Goal: Task Accomplishment & Management: Complete application form

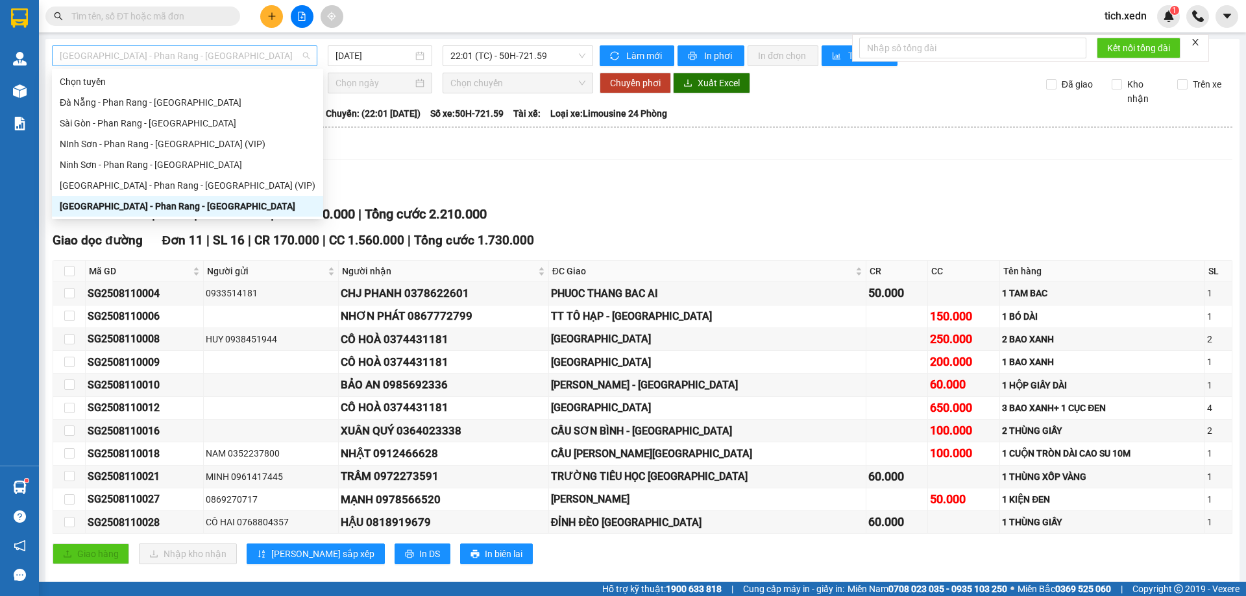
click at [257, 49] on span "[GEOGRAPHIC_DATA] - Phan Rang - [GEOGRAPHIC_DATA]" at bounding box center [185, 55] width 250 height 19
click at [187, 158] on div "Ninh Sơn - Phan Rang - [GEOGRAPHIC_DATA]" at bounding box center [188, 165] width 256 height 14
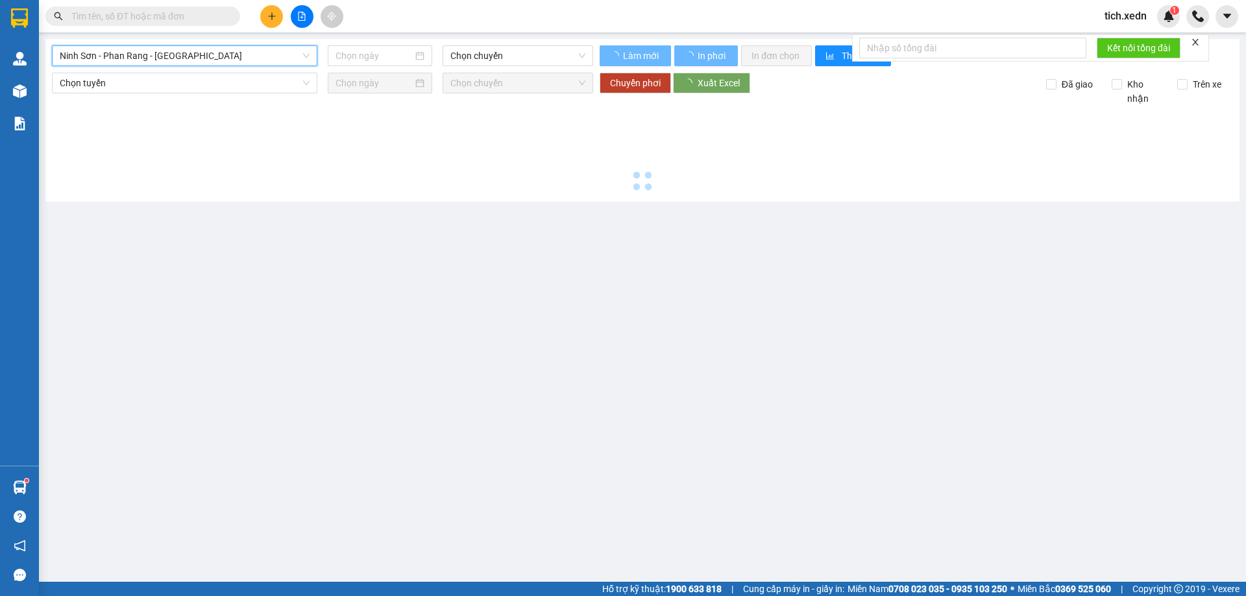
type input "[DATE]"
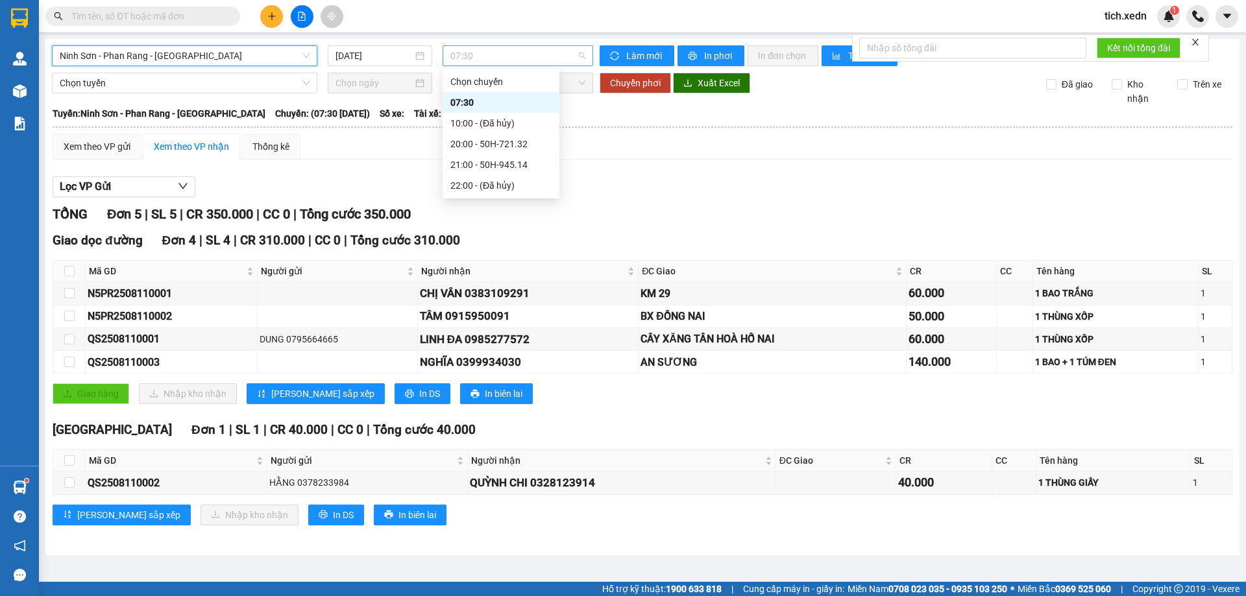
click at [465, 58] on span "07:30" at bounding box center [517, 55] width 135 height 19
click at [491, 163] on div "21:00 - 50H-945.14" at bounding box center [500, 165] width 101 height 14
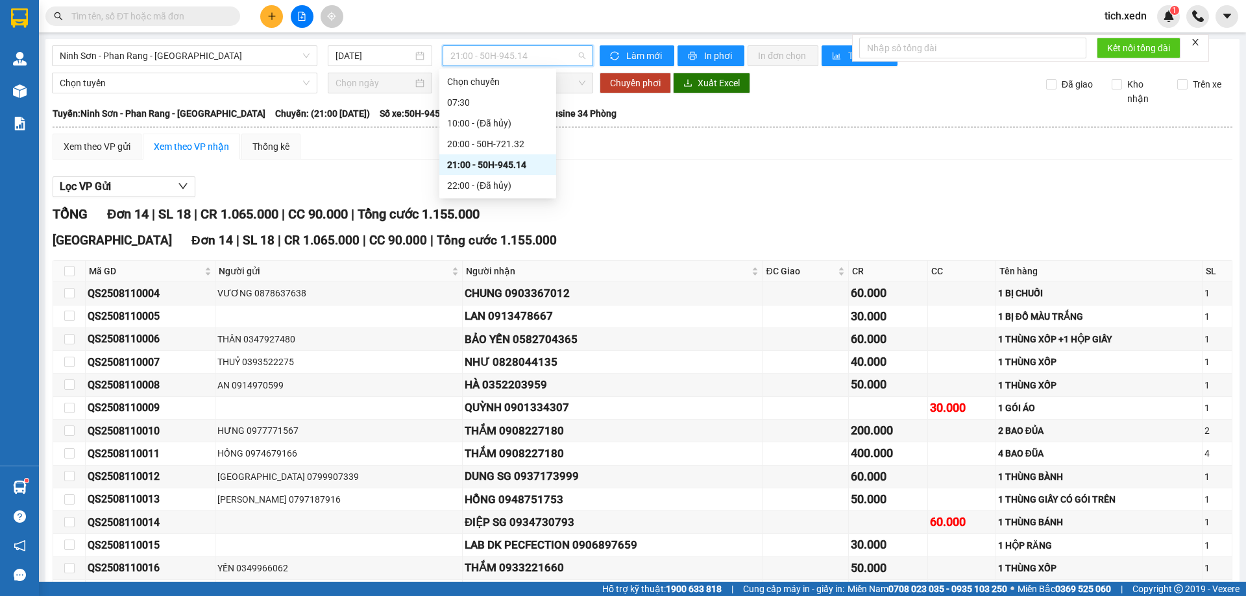
click at [474, 55] on span "21:00 - 50H-945.14" at bounding box center [517, 55] width 135 height 19
click at [470, 139] on div "20:00 - 50H-721.32" at bounding box center [497, 144] width 101 height 14
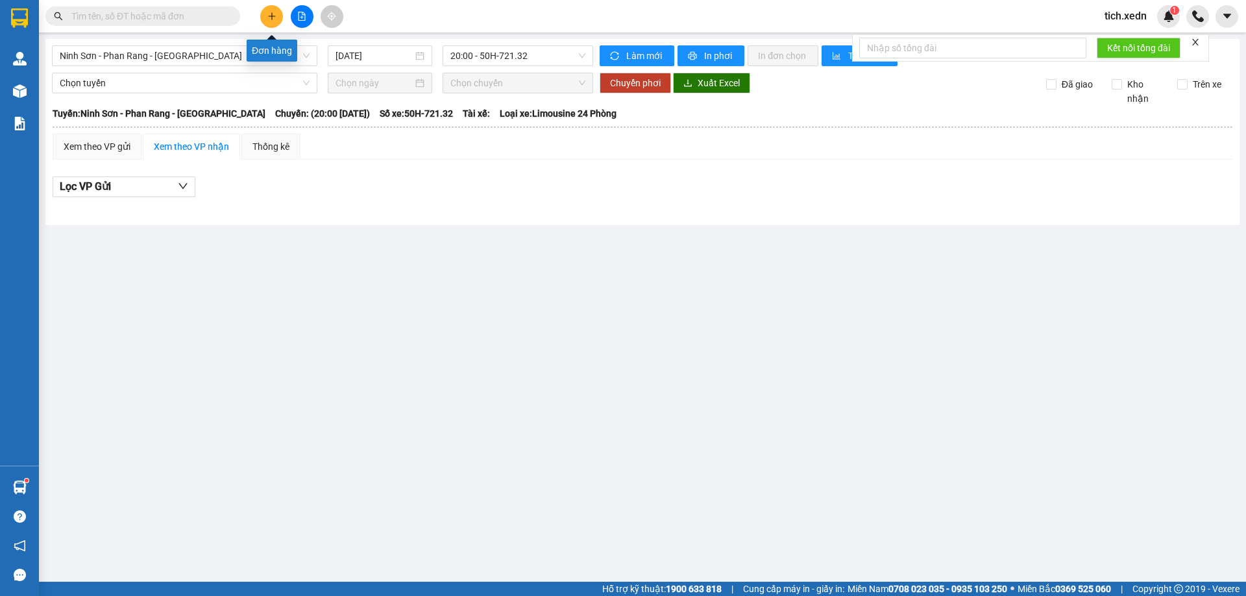
click at [271, 19] on icon "plus" at bounding box center [271, 16] width 9 height 9
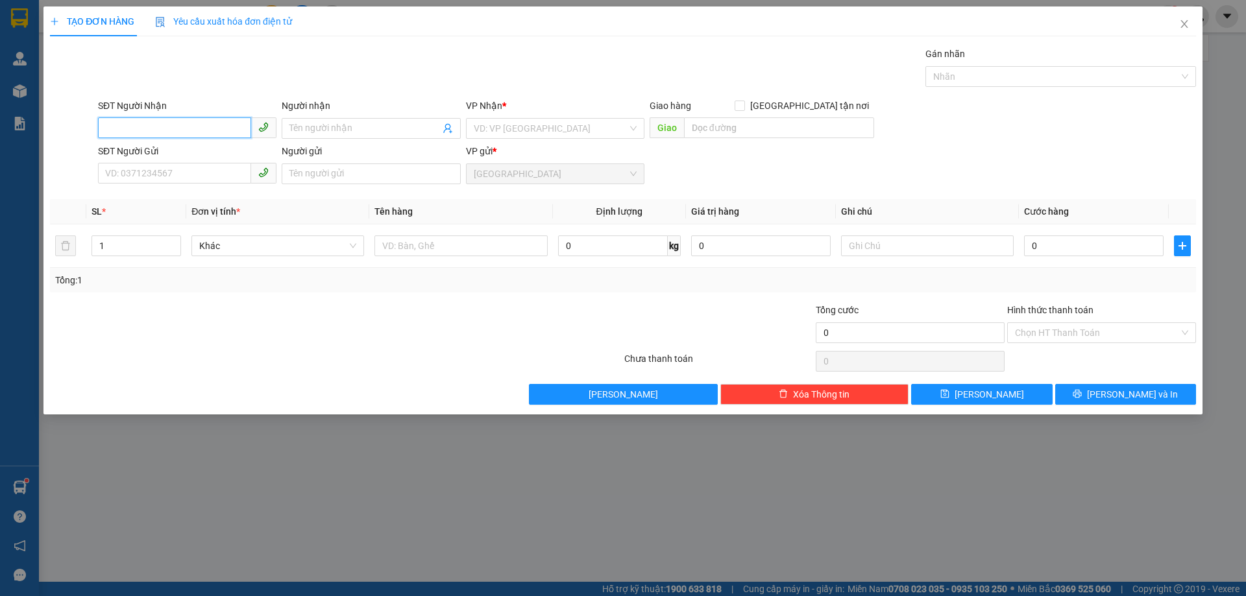
click at [132, 136] on input "SĐT Người Nhận" at bounding box center [174, 127] width 153 height 21
type input "0385868680"
click at [339, 120] on span at bounding box center [371, 128] width 178 height 21
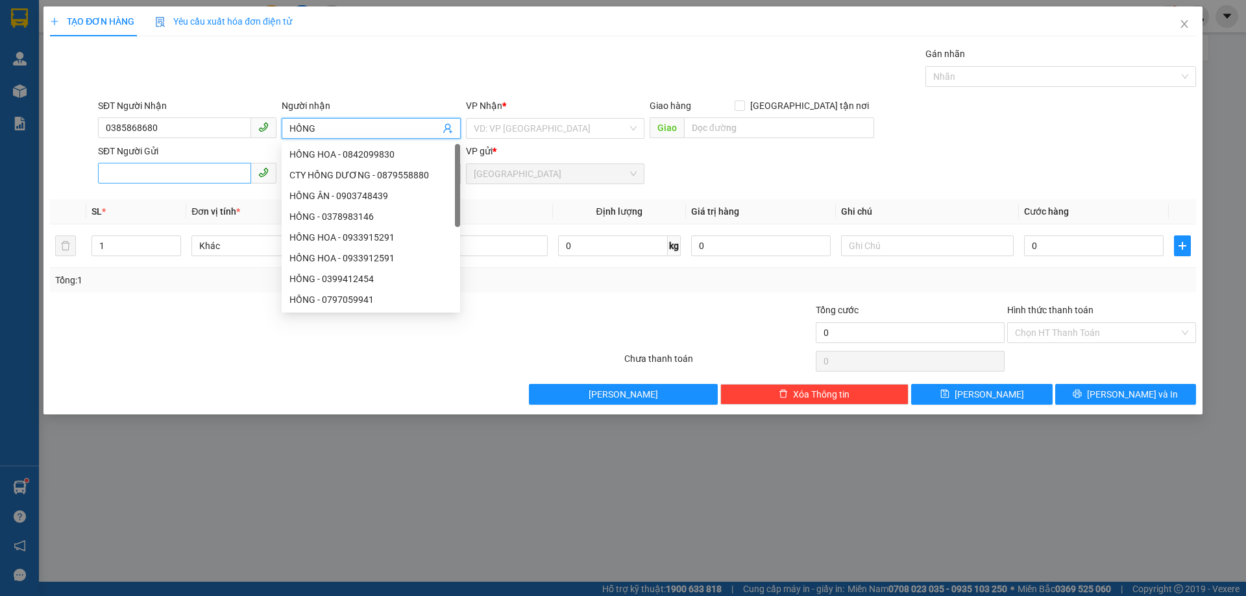
type input "HỒNG"
click at [119, 173] on input "SĐT Người Gửi" at bounding box center [174, 173] width 153 height 21
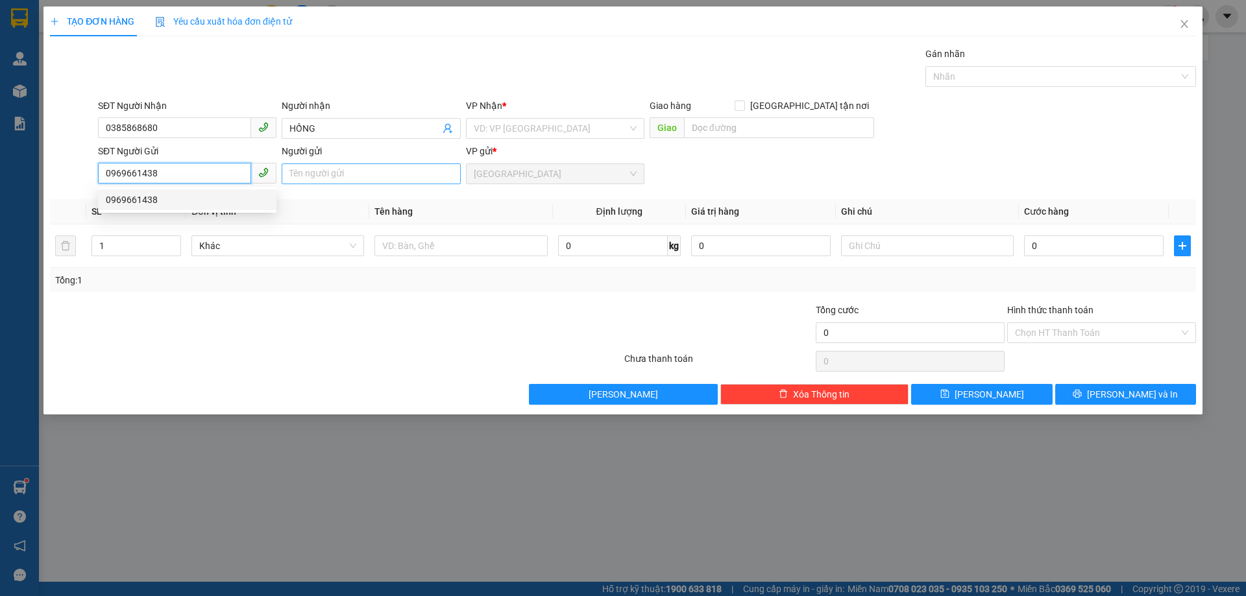
type input "0969661438"
click at [307, 174] on input "Người gửi" at bounding box center [371, 173] width 178 height 21
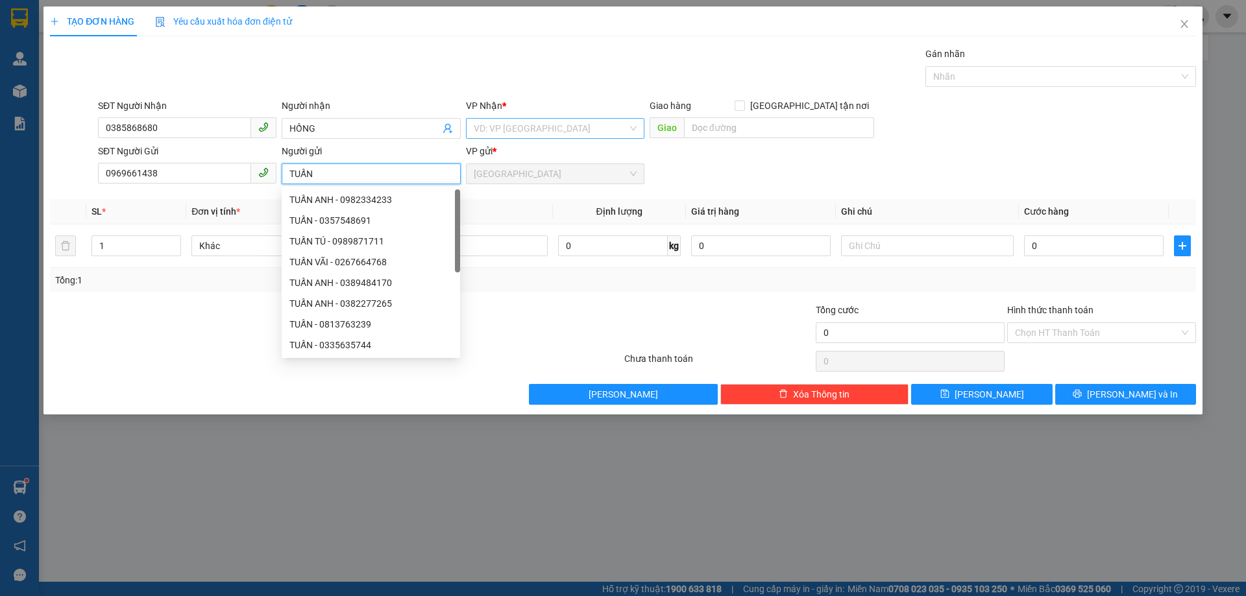
type input "TUẤN"
click at [507, 130] on input "search" at bounding box center [551, 128] width 154 height 19
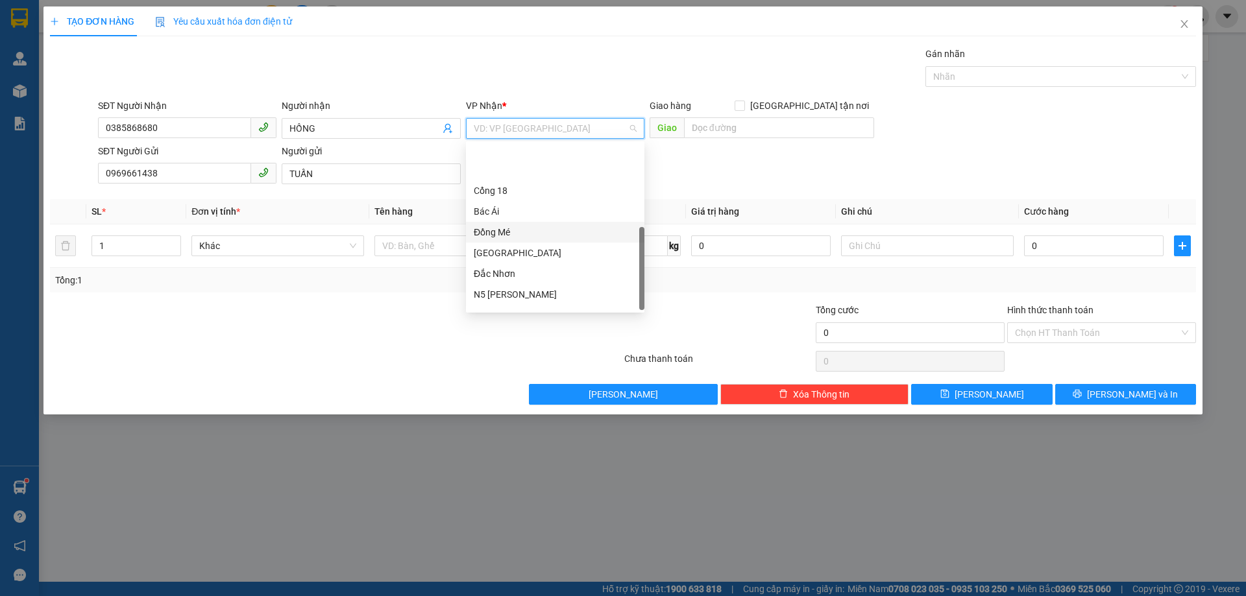
scroll to position [187, 0]
click at [522, 301] on div "242 [PERSON_NAME] (N5 Phủ Hà)" at bounding box center [555, 300] width 163 height 14
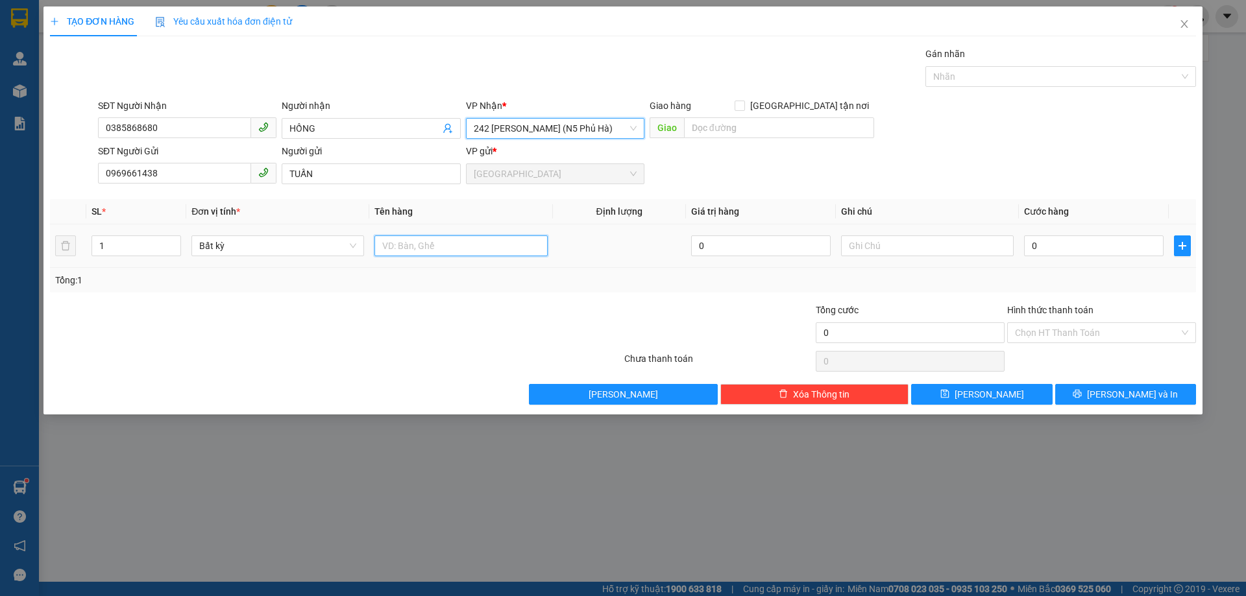
click at [391, 249] on input "text" at bounding box center [460, 246] width 173 height 21
type input "1 THÙNG XỐP TRẮNG"
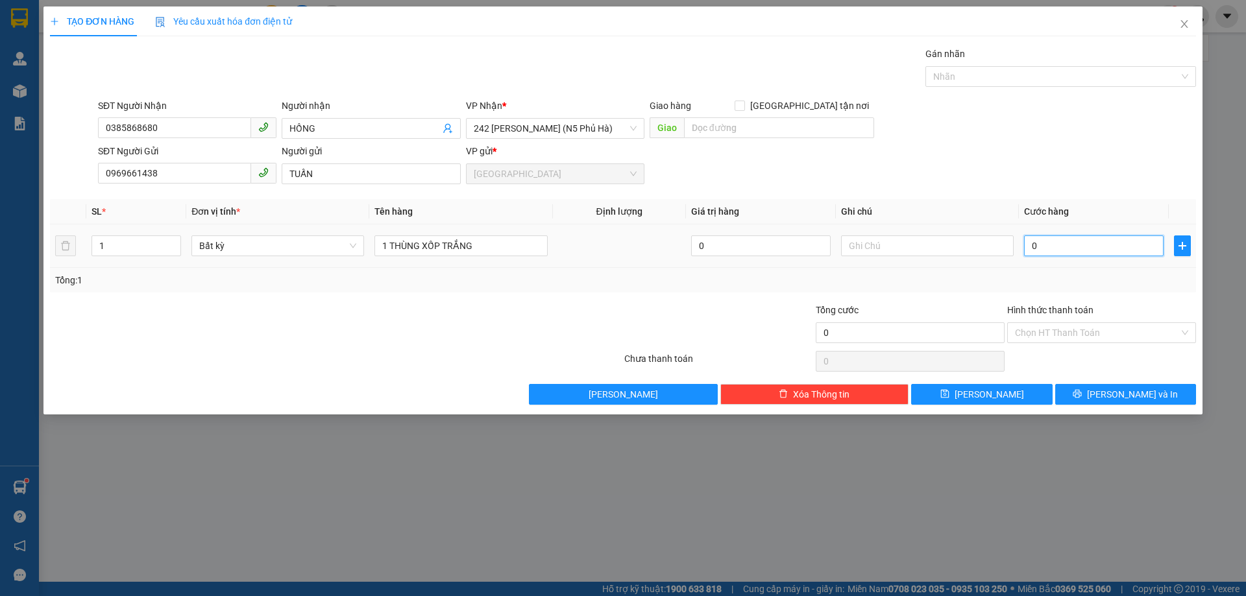
click at [1030, 243] on input "0" at bounding box center [1093, 246] width 139 height 21
type input "5"
type input "50"
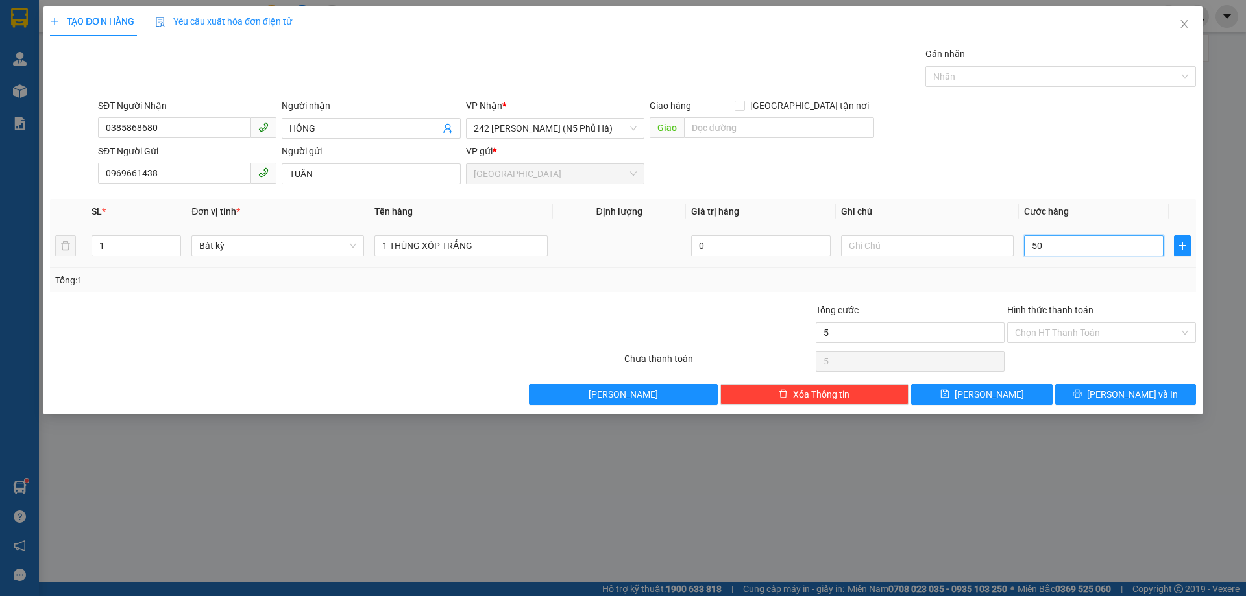
type input "50"
type input "50.000"
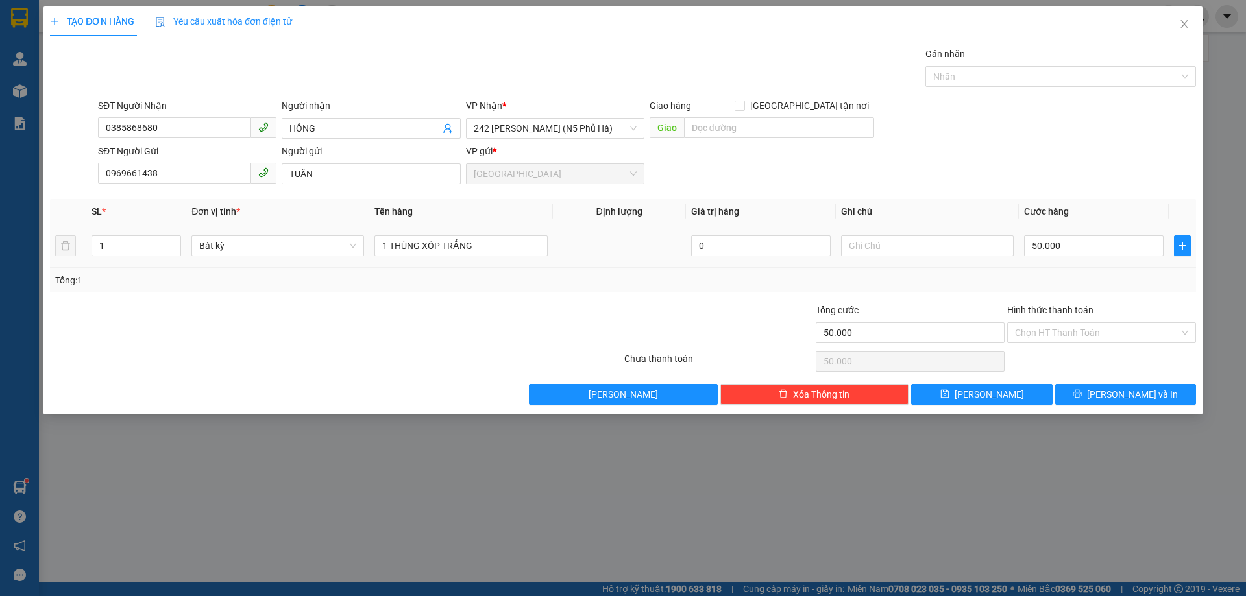
click at [1093, 267] on td "50.000" at bounding box center [1094, 245] width 150 height 43
drag, startPoint x: 1117, startPoint y: 389, endPoint x: 1122, endPoint y: 396, distance: 9.0
click at [1118, 391] on span "[PERSON_NAME] và In" at bounding box center [1132, 394] width 91 height 14
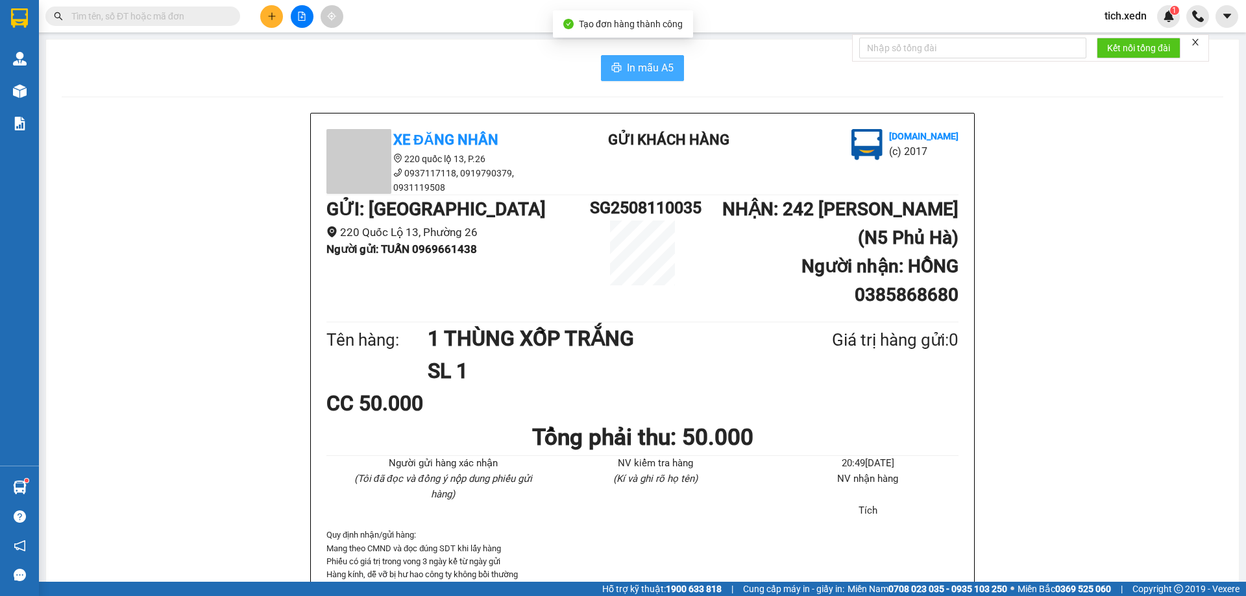
click at [652, 71] on span "In mẫu A5" at bounding box center [650, 68] width 47 height 16
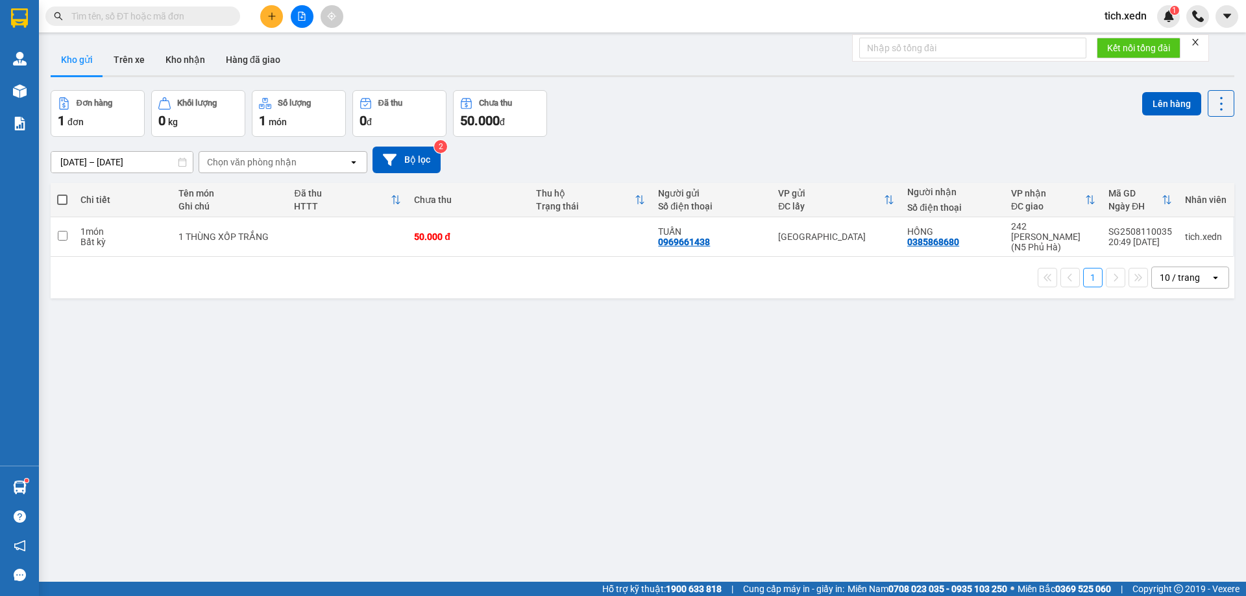
click at [62, 202] on span at bounding box center [62, 200] width 10 height 10
click at [62, 193] on input "checkbox" at bounding box center [62, 193] width 0 height 0
checkbox input "true"
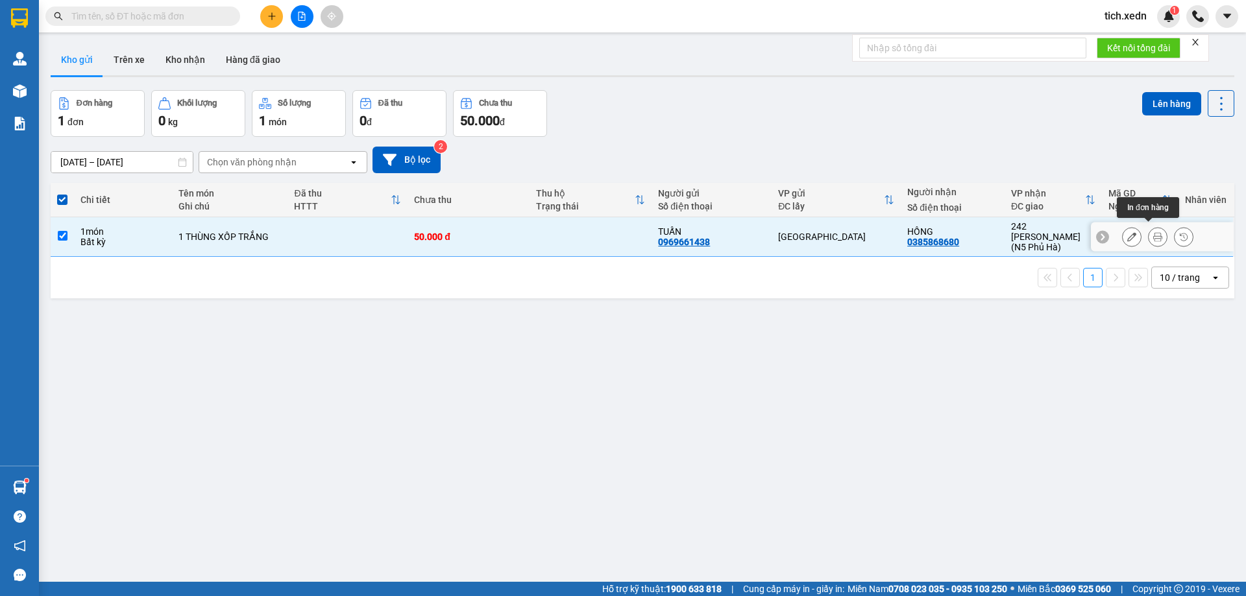
click at [1153, 232] on icon at bounding box center [1157, 236] width 9 height 9
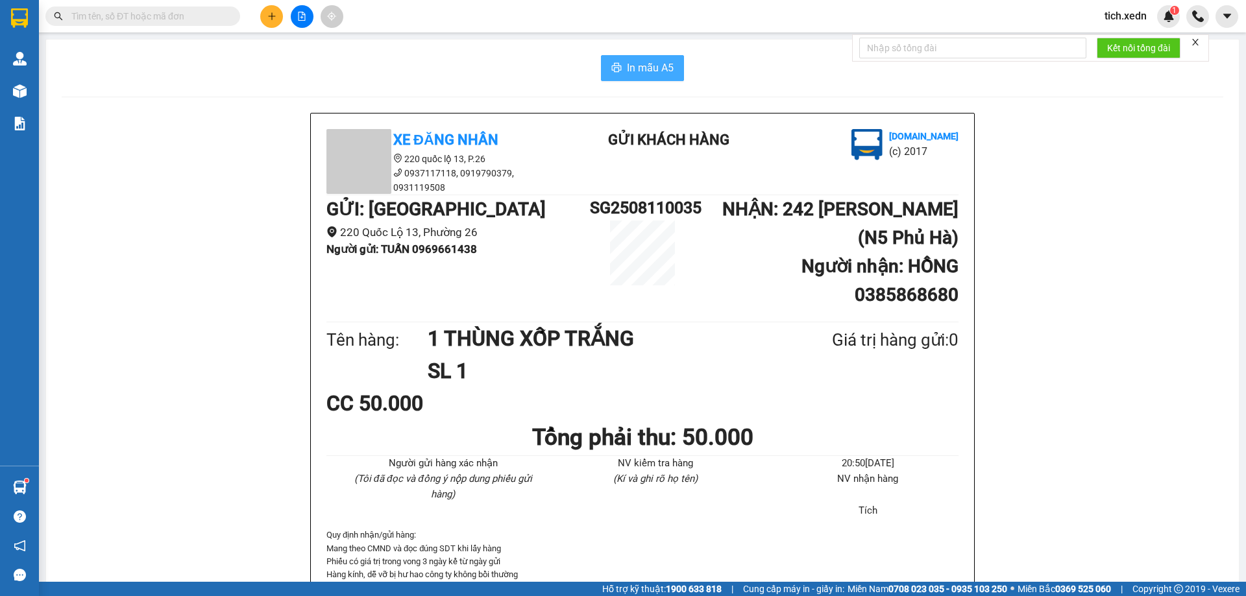
click at [655, 61] on span "In mẫu A5" at bounding box center [650, 68] width 47 height 16
